Goal: Transaction & Acquisition: Purchase product/service

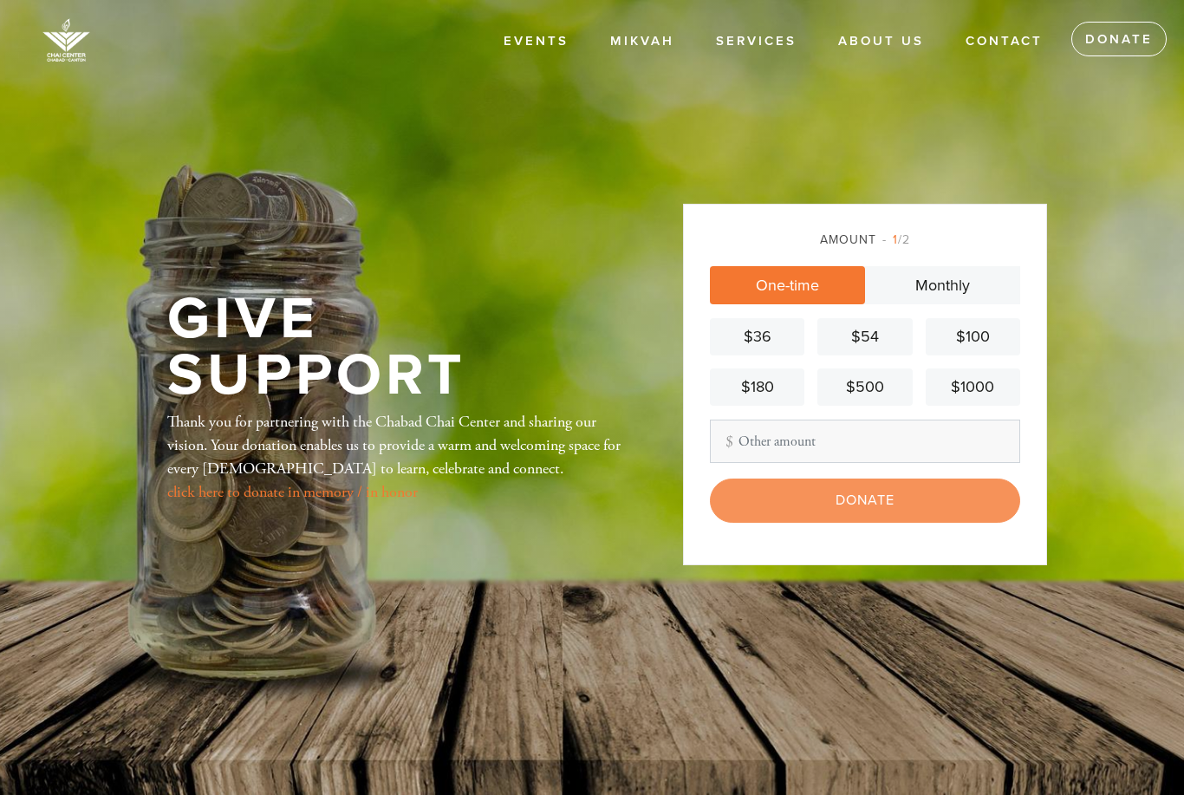
scroll to position [93, 0]
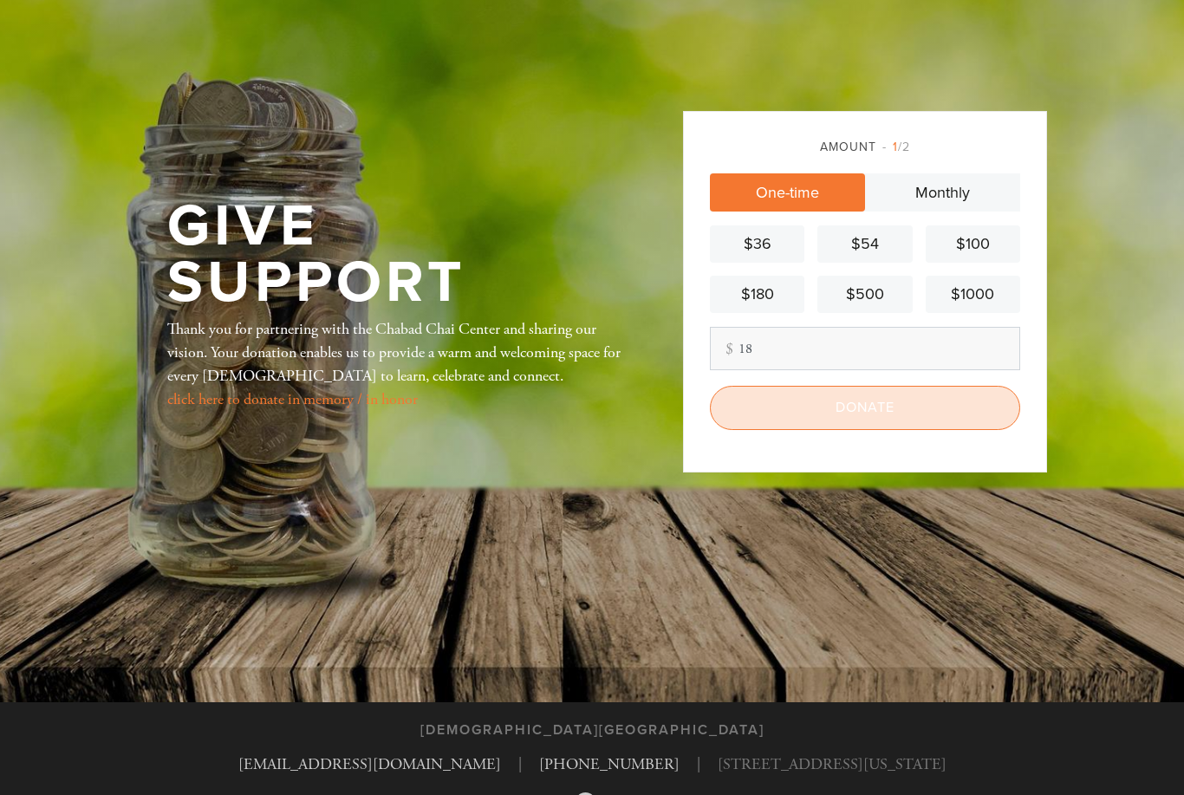
type input "18"
click at [882, 429] on input "Donate" at bounding box center [865, 407] width 310 height 43
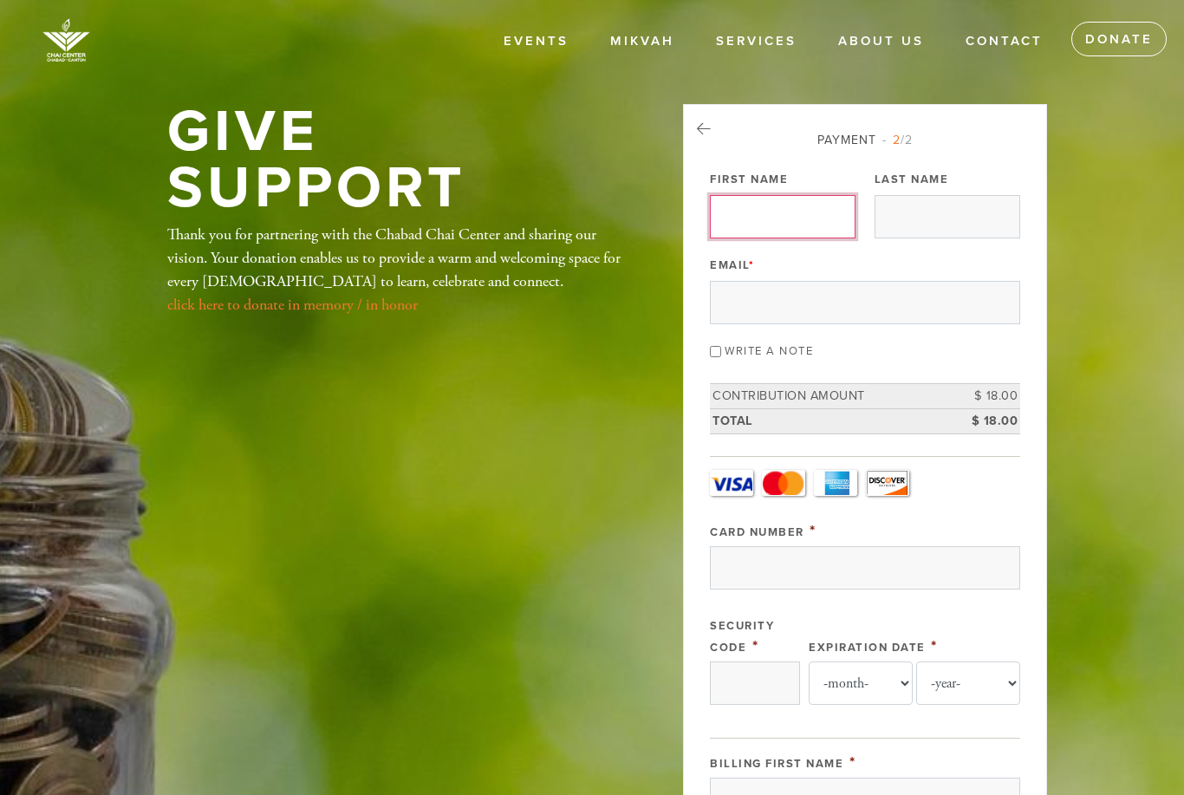
click at [779, 229] on input "First Name" at bounding box center [783, 216] width 146 height 43
type input "[PERSON_NAME]"
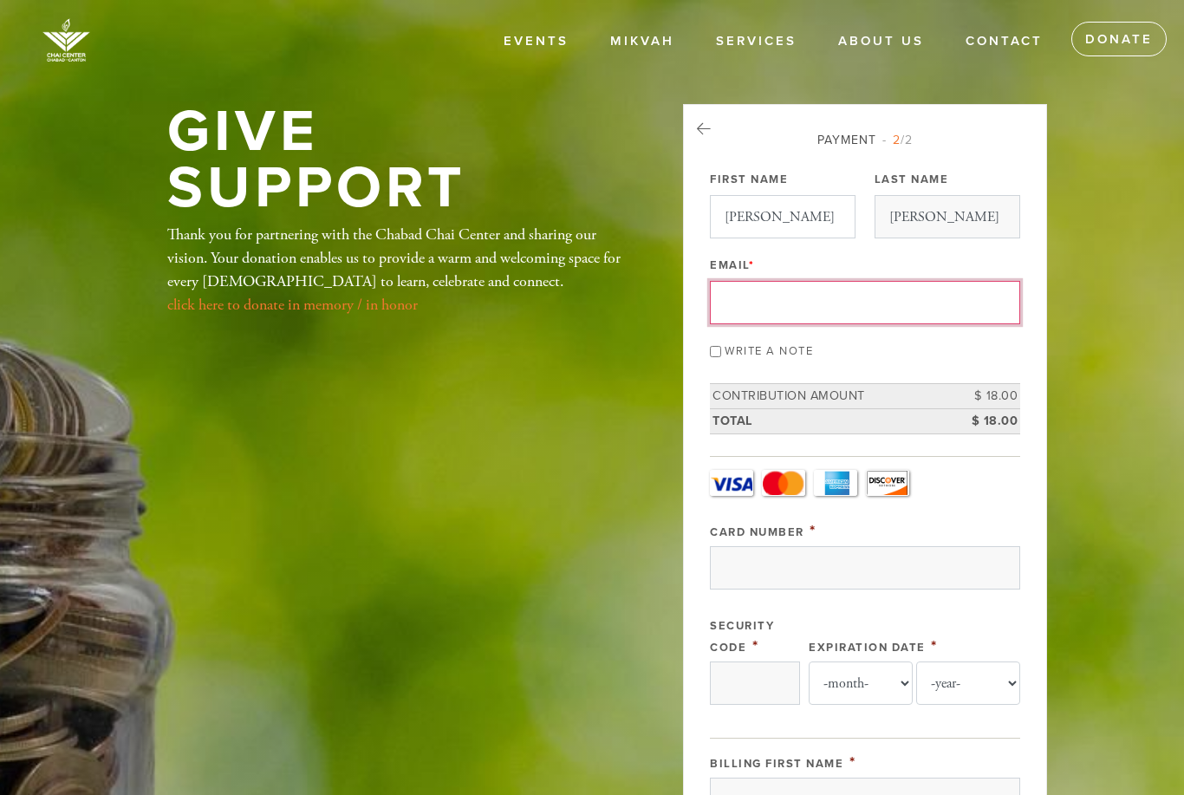
type input "[PERSON_NAME][EMAIL_ADDRESS][DOMAIN_NAME]"
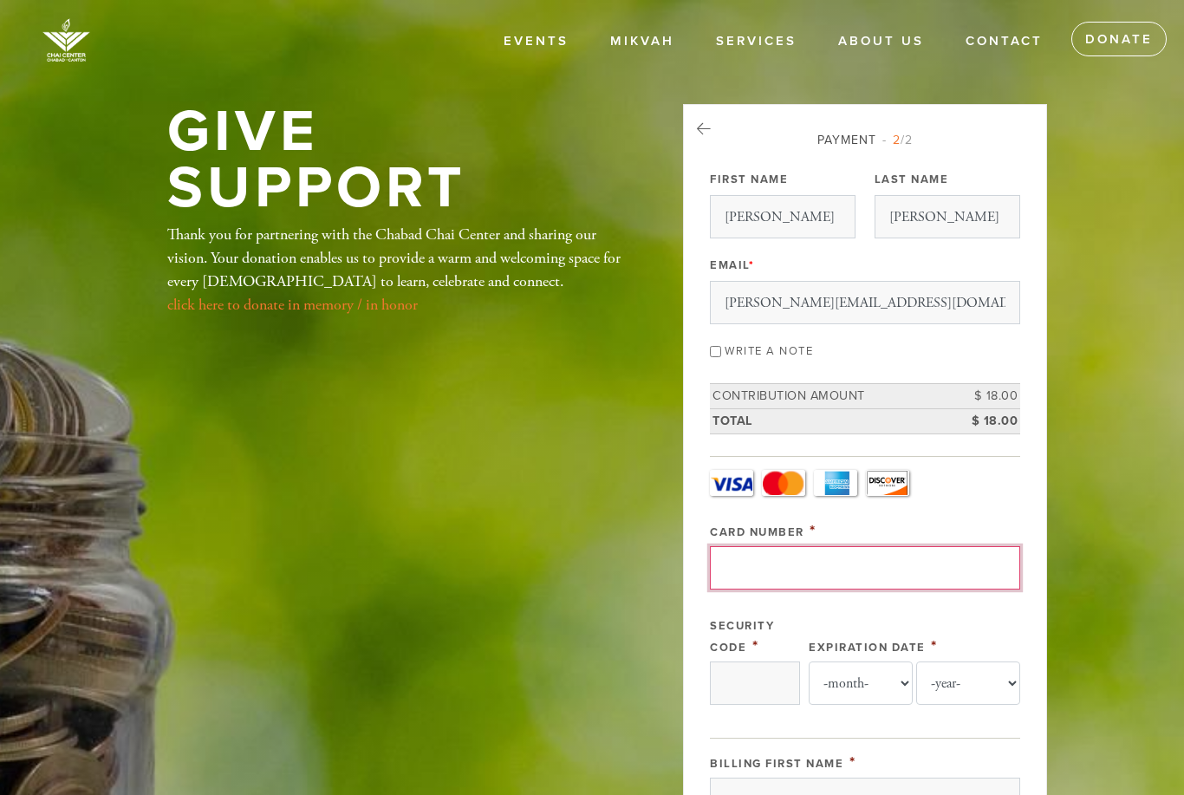
click at [756, 567] on input "Card Number" at bounding box center [865, 567] width 310 height 43
type input "[CREDIT_CARD_NUMBER]"
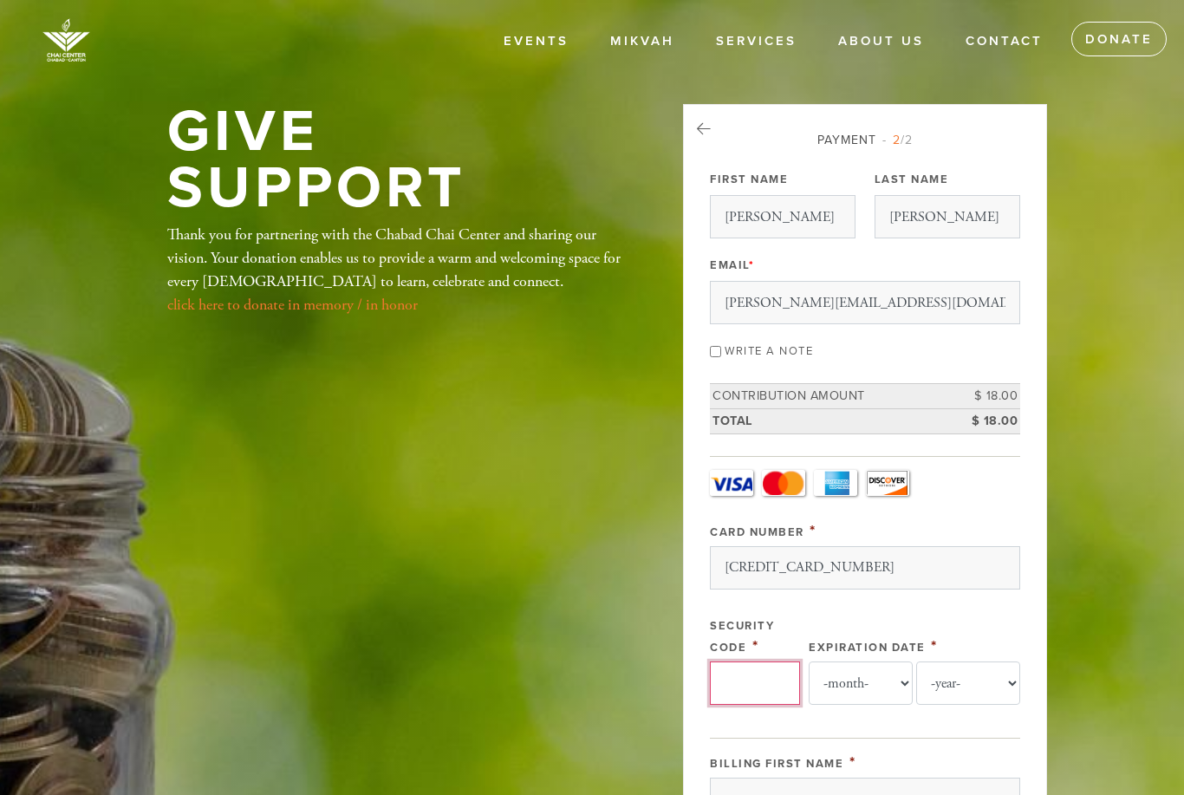
click at [771, 673] on input "Security Code" at bounding box center [755, 682] width 90 height 43
type input "241"
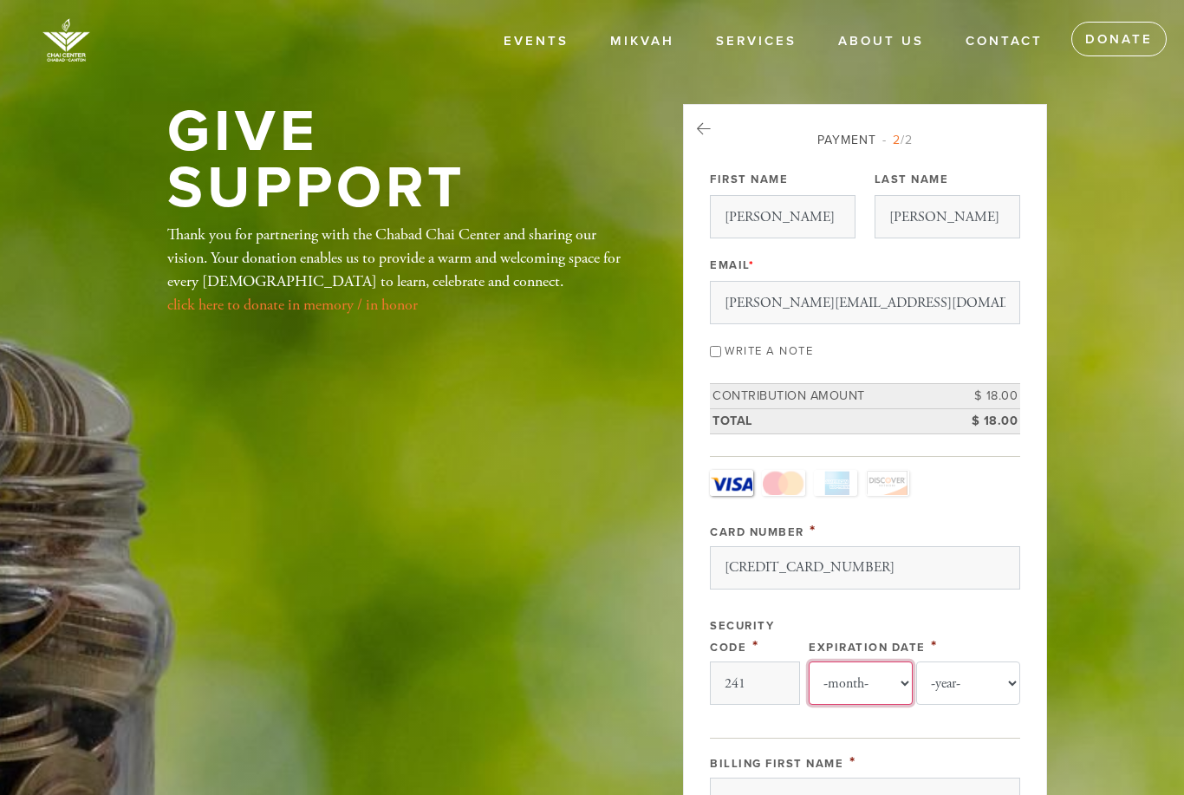
click at [854, 682] on select "-month- Jan Feb Mar Apr May Jun [DATE] Aug Sep Oct Nov Dec" at bounding box center [861, 682] width 104 height 43
select select "6"
click at [972, 668] on select "-year- 2025 2026 2027 2028 2029 2030 2031 2032 2033 2034 2035" at bounding box center [968, 682] width 104 height 43
select select "2026"
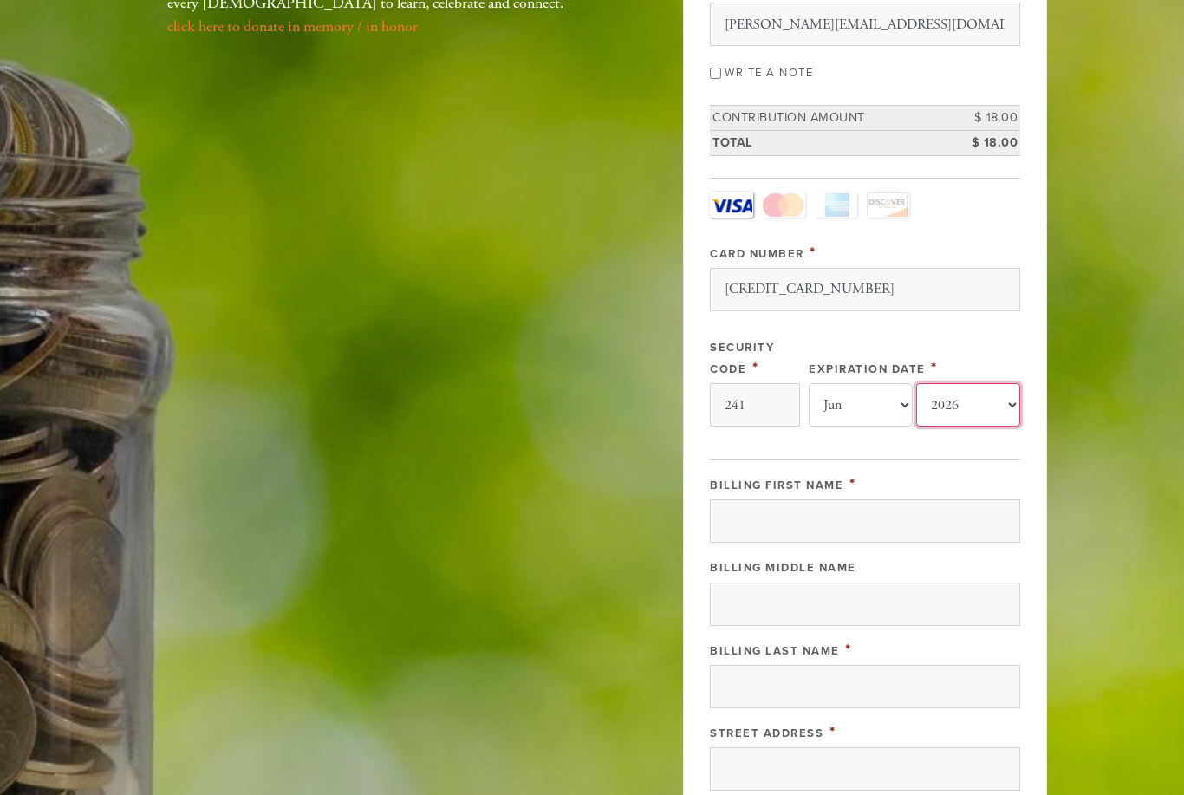
scroll to position [329, 0]
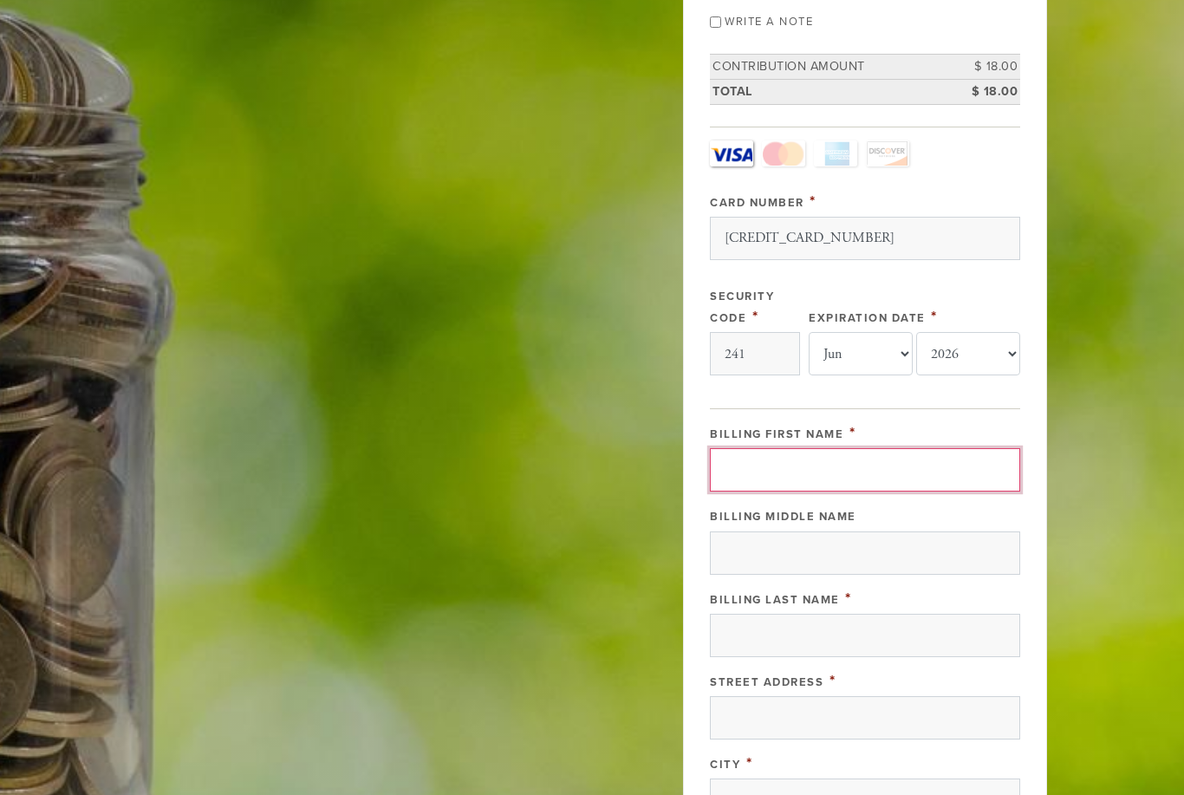
click at [915, 454] on input "Billing First Name" at bounding box center [865, 469] width 310 height 43
type input "[PERSON_NAME]"
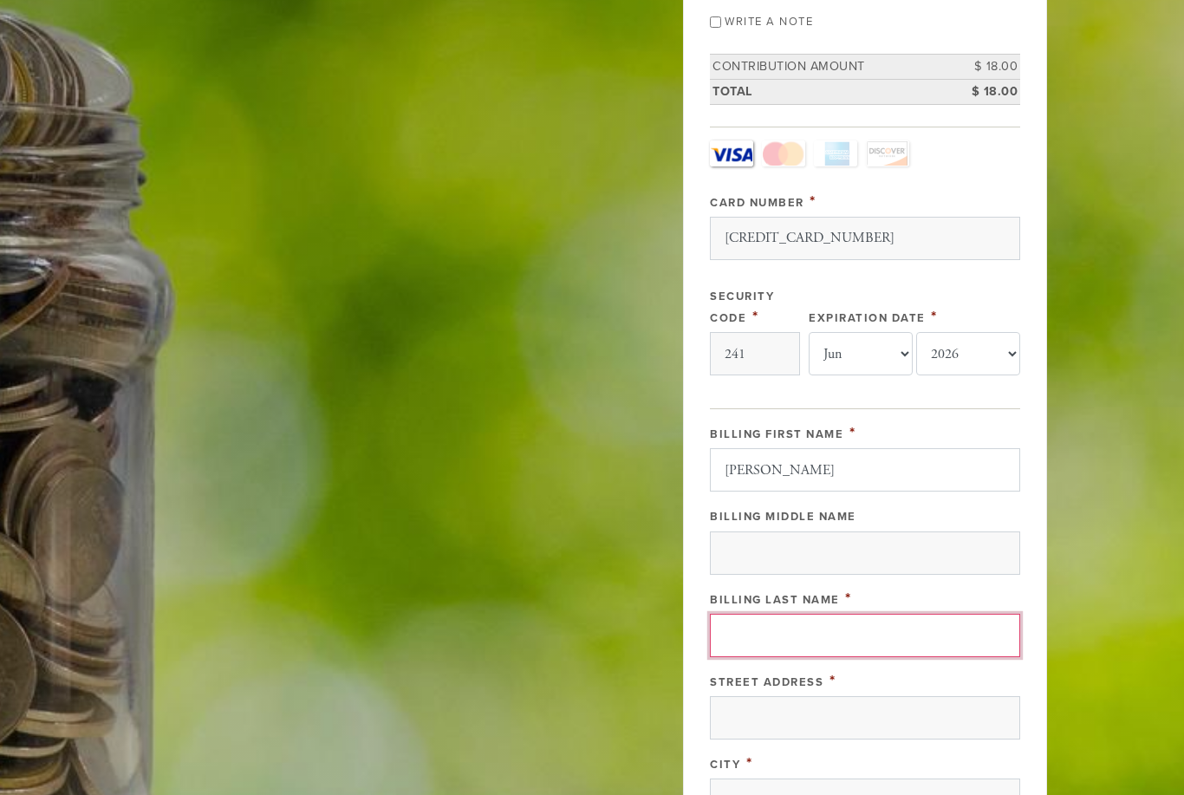
type input "[PERSON_NAME]"
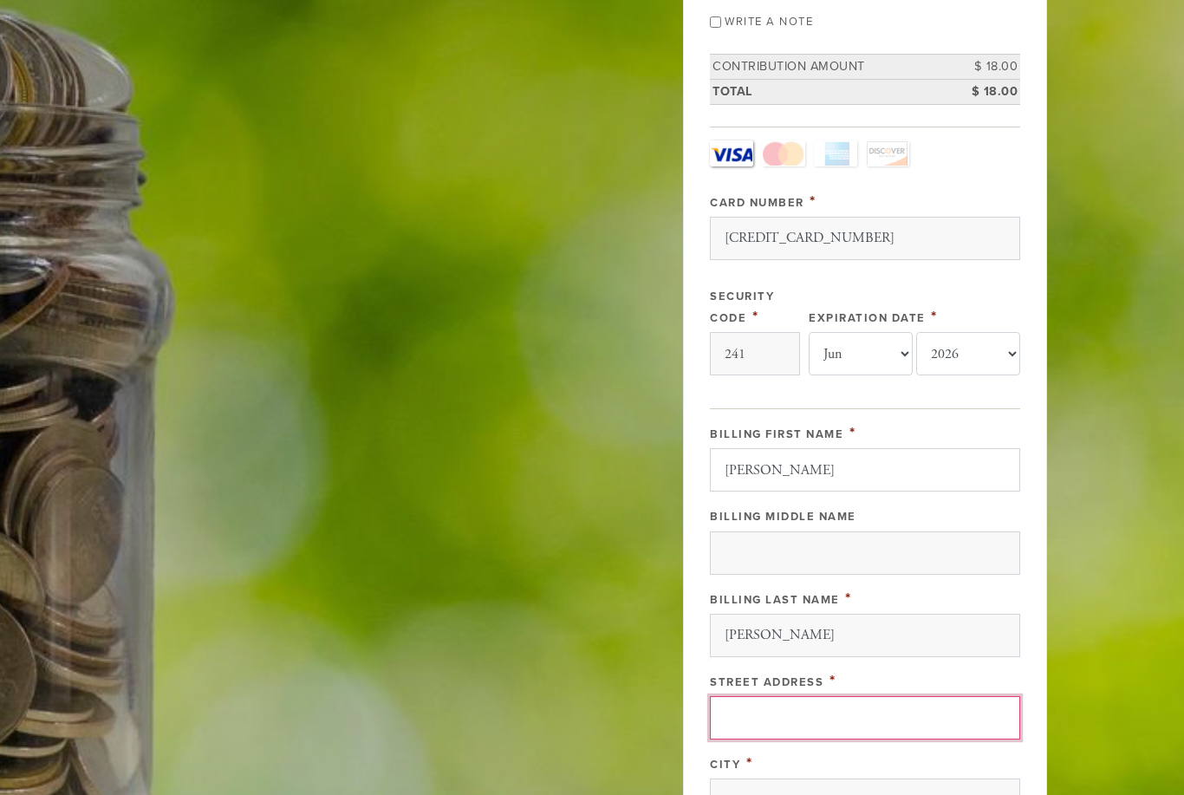
type input "[STREET_ADDRESS]"
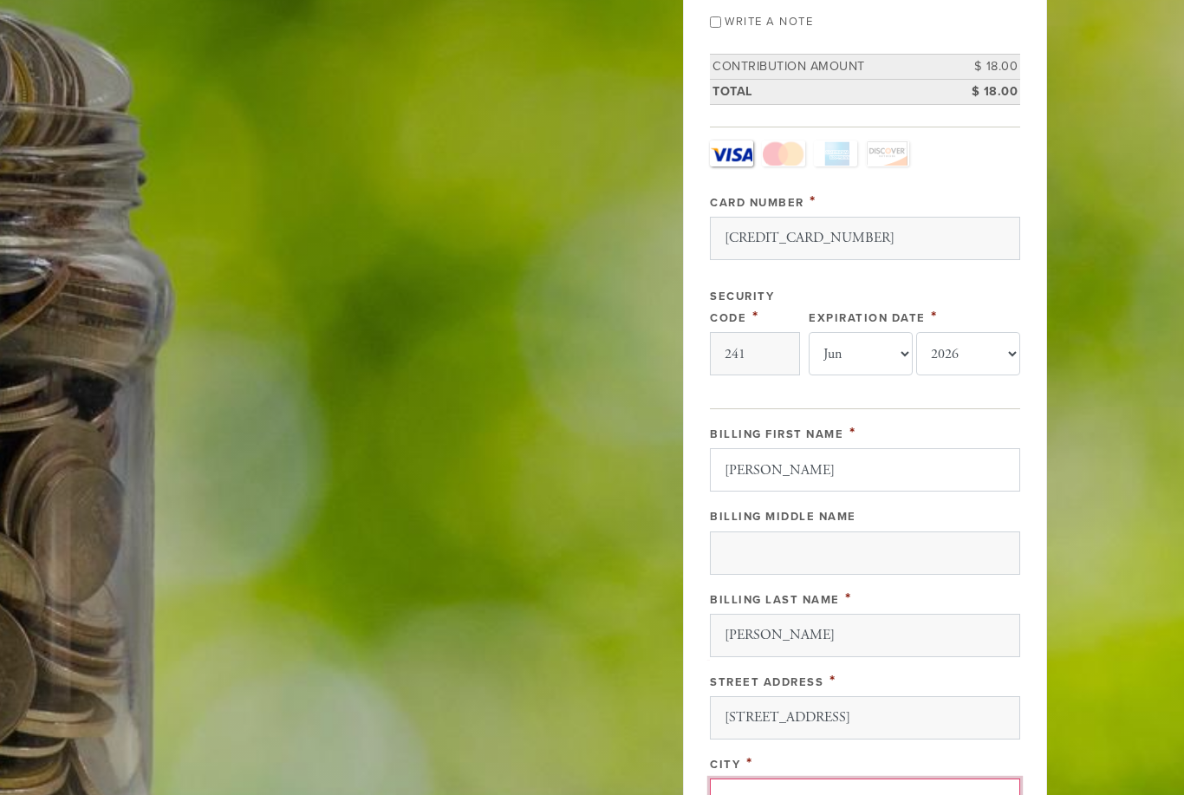
type input "[PERSON_NAME]"
type input "02459"
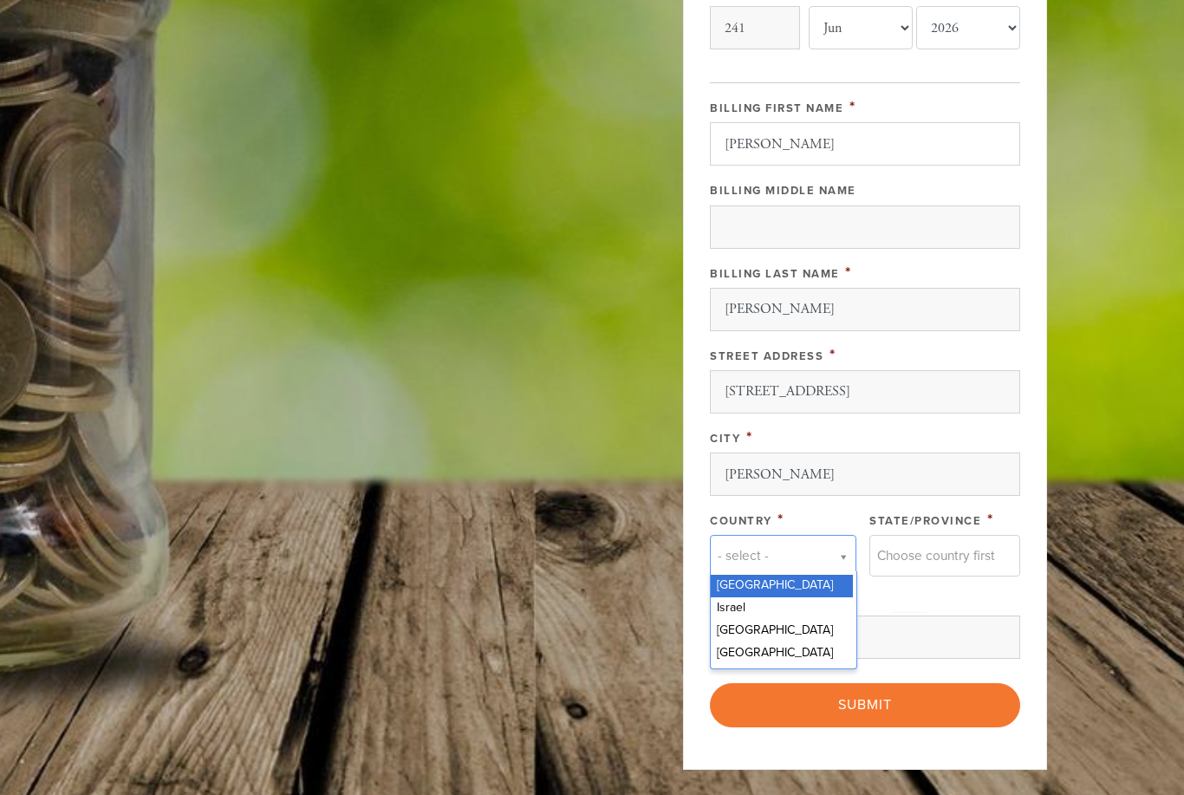
scroll to position [0, 6]
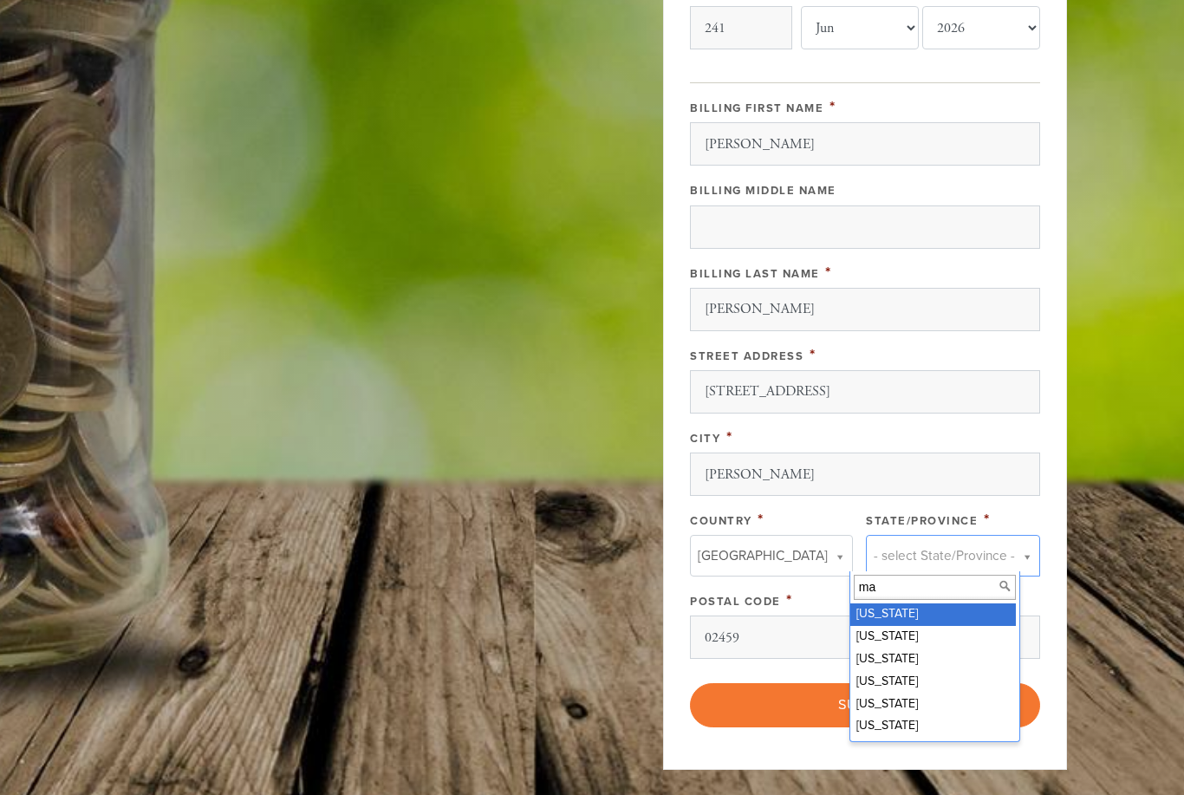
type input "mas"
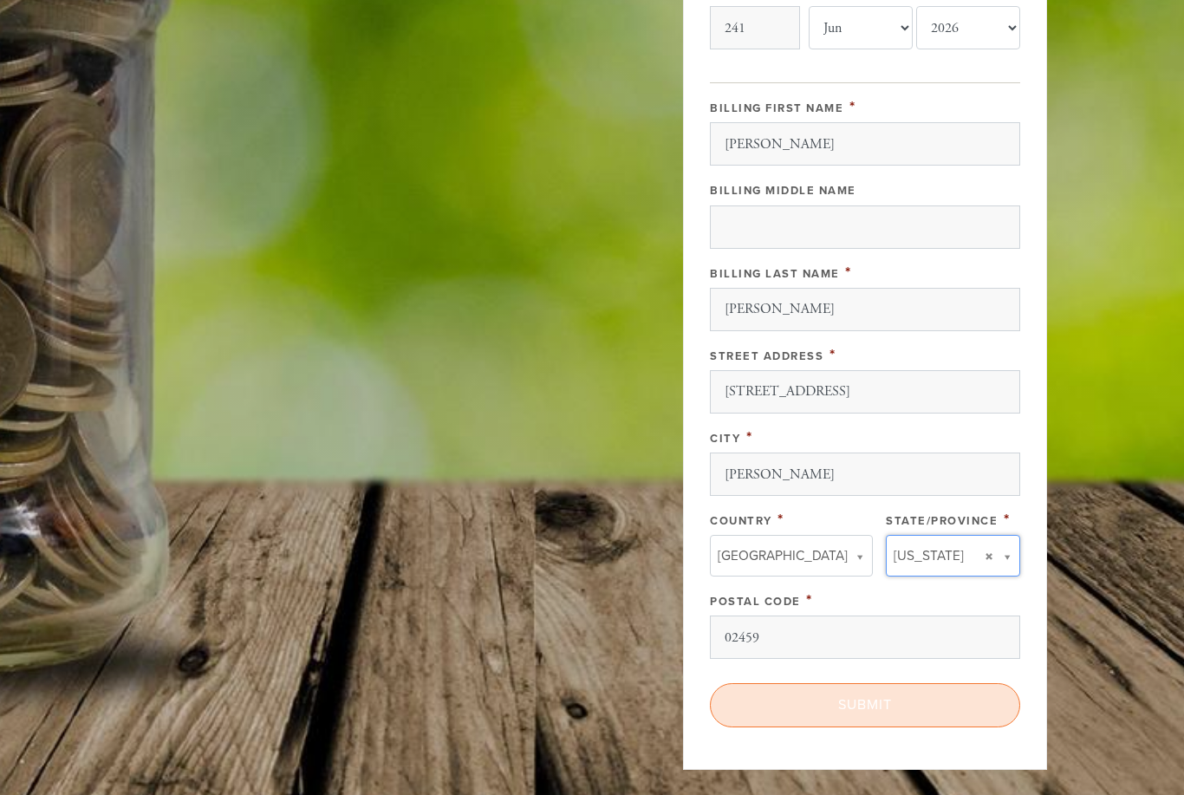
click at [918, 701] on input "Submit" at bounding box center [865, 704] width 310 height 43
